Goal: Task Accomplishment & Management: Manage account settings

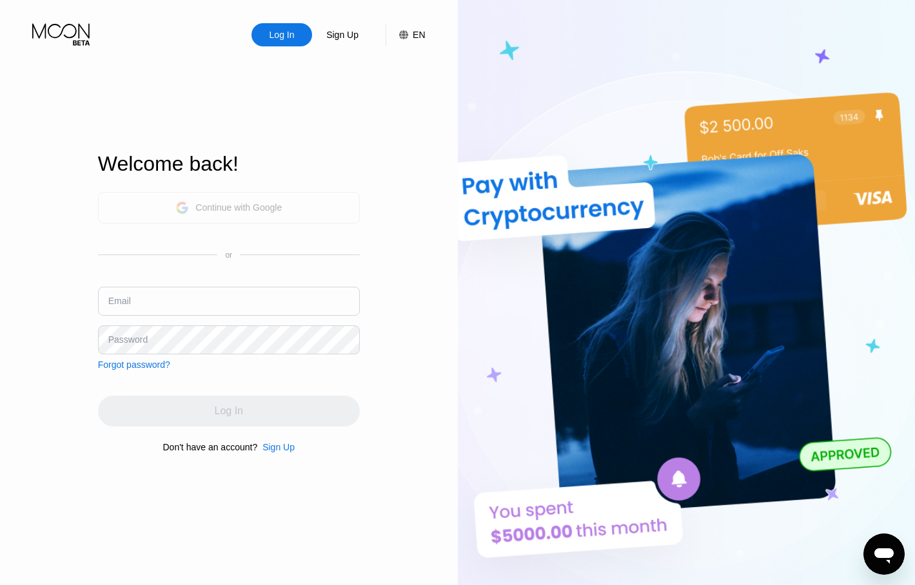
click at [238, 210] on div "Continue with Google" at bounding box center [238, 207] width 86 height 10
